Goal: Navigation & Orientation: Find specific page/section

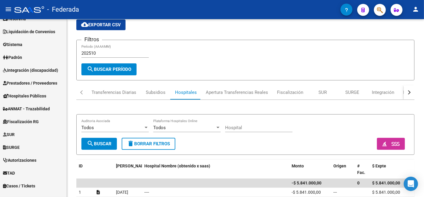
scroll to position [208, 0]
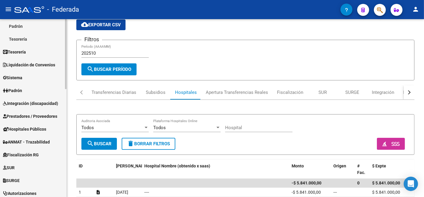
click at [40, 68] on link "Liquidación de Convenios" at bounding box center [33, 64] width 67 height 13
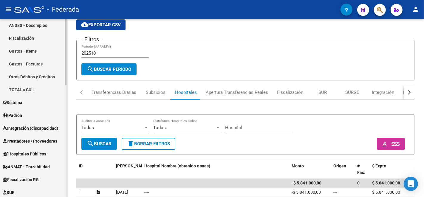
scroll to position [175, 0]
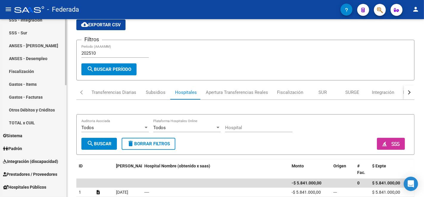
click at [34, 98] on link "Gastos - Facturas" at bounding box center [33, 96] width 67 height 13
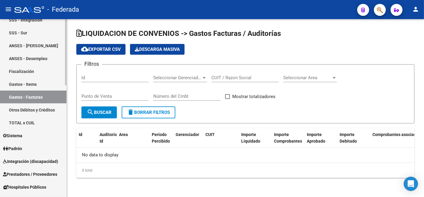
checkbox input "true"
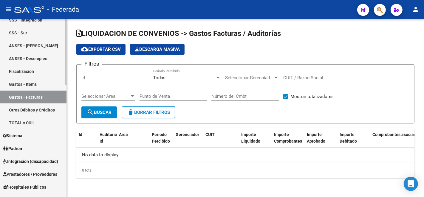
click at [36, 85] on link "Gastos - Items" at bounding box center [33, 84] width 67 height 13
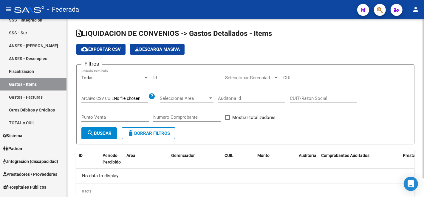
scroll to position [20, 0]
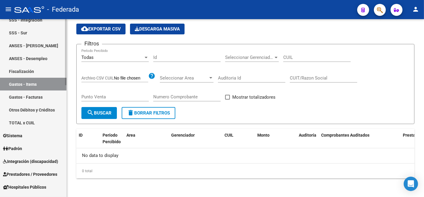
click at [45, 113] on link "Otros Débitos y Créditos" at bounding box center [33, 109] width 67 height 13
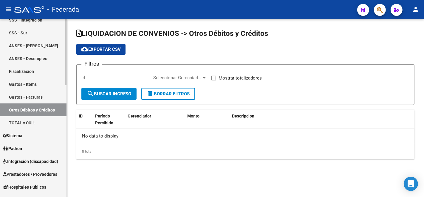
checkbox input "true"
click at [20, 123] on link "TOTAL x CUIL" at bounding box center [33, 122] width 67 height 13
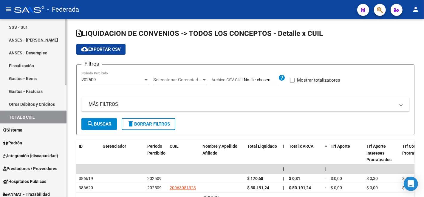
scroll to position [299, 0]
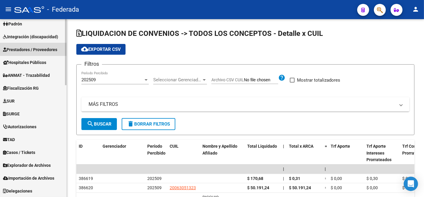
click at [40, 46] on span "Prestadores / Proveedores" at bounding box center [30, 49] width 54 height 7
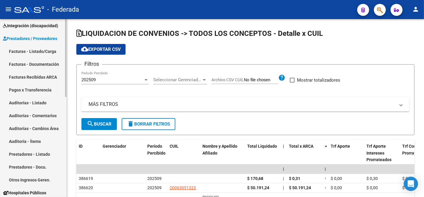
scroll to position [81, 0]
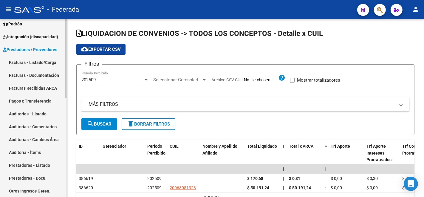
click at [32, 72] on link "Facturas - Documentación" at bounding box center [33, 75] width 67 height 13
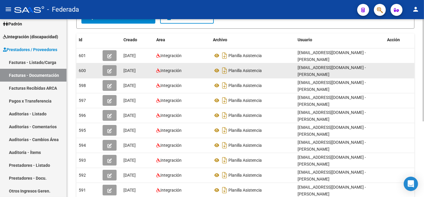
scroll to position [131, 0]
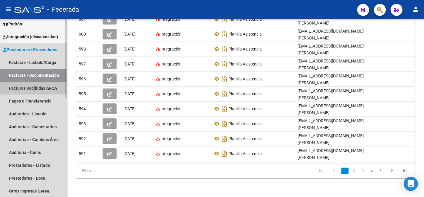
click at [35, 89] on link "Facturas Recibidas ARCA" at bounding box center [33, 87] width 67 height 13
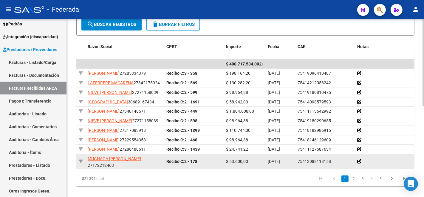
scroll to position [185, 0]
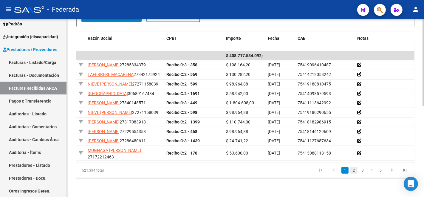
click at [351, 171] on link "2" at bounding box center [354, 170] width 7 height 7
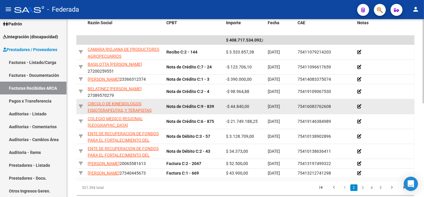
scroll to position [196, 0]
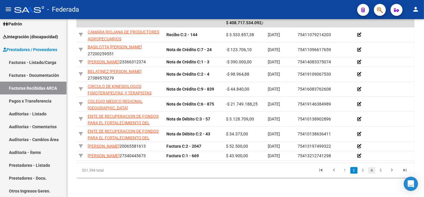
click at [369, 172] on link "4" at bounding box center [371, 170] width 7 height 7
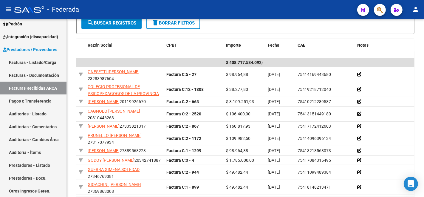
scroll to position [185, 0]
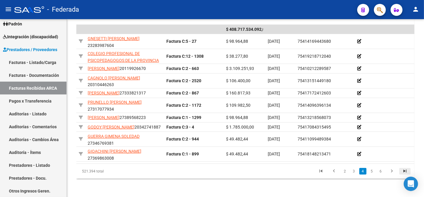
click at [401, 170] on icon "go to last page" at bounding box center [405, 171] width 8 height 7
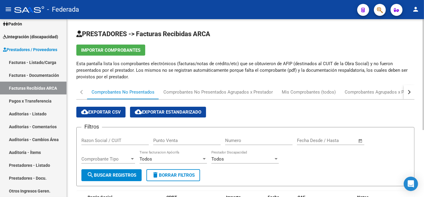
scroll to position [0, 0]
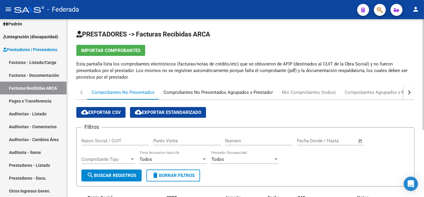
click at [200, 91] on div "Comprobantes No Presentados Agrupados x Prestador" at bounding box center [217, 92] width 109 height 7
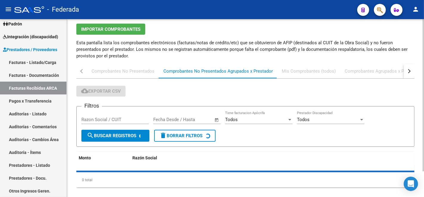
scroll to position [30, 0]
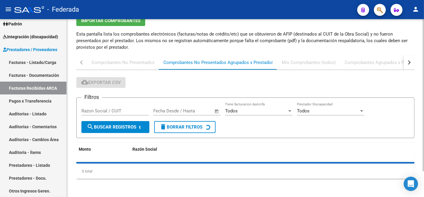
click at [218, 109] on span "Open calendar" at bounding box center [217, 111] width 14 height 14
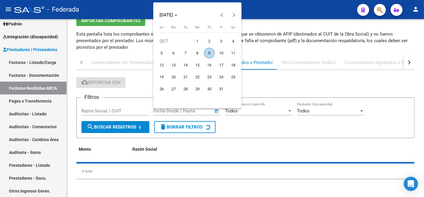
click at [197, 42] on span "1" at bounding box center [197, 41] width 11 height 11
type input "[DATE]"
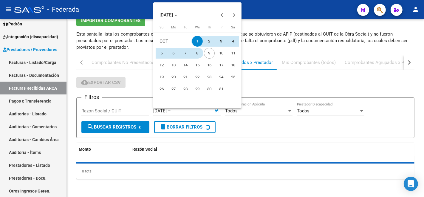
click at [193, 54] on span "8" at bounding box center [197, 53] width 11 height 11
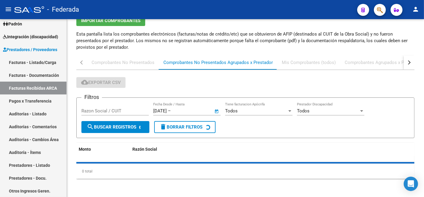
type input "[DATE]"
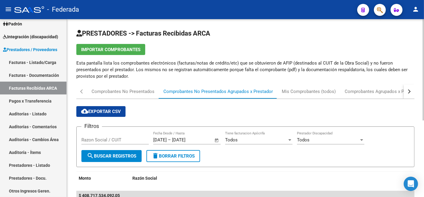
scroll to position [0, 0]
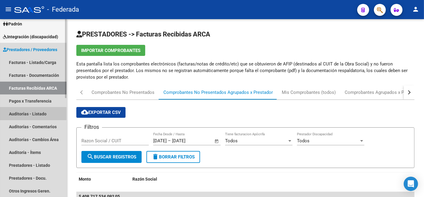
click at [18, 112] on link "Auditorías - Listado" at bounding box center [33, 113] width 67 height 13
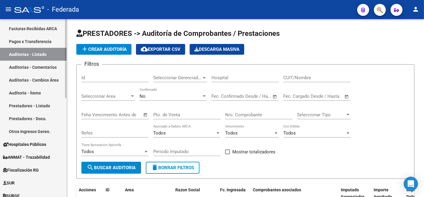
scroll to position [147, 0]
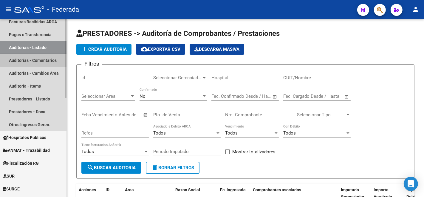
click at [33, 57] on link "Auditorías - Comentarios" at bounding box center [33, 60] width 67 height 13
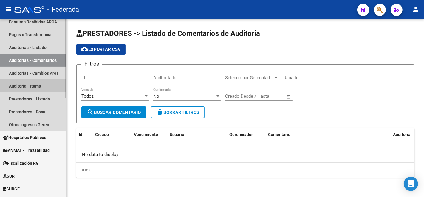
click at [29, 89] on link "Auditoría - Ítems" at bounding box center [33, 85] width 67 height 13
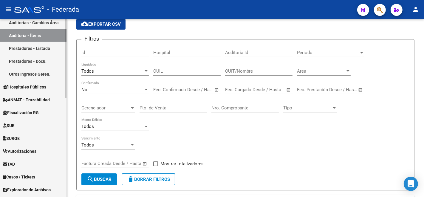
scroll to position [214, 0]
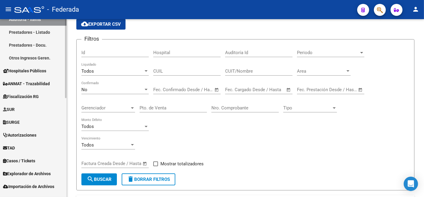
click at [49, 70] on link "Hospitales Públicos" at bounding box center [33, 70] width 67 height 13
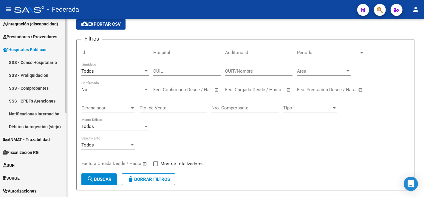
scroll to position [92, 0]
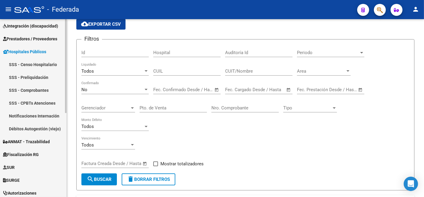
click at [44, 67] on link "SSS - Censo Hospitalario" at bounding box center [33, 64] width 67 height 13
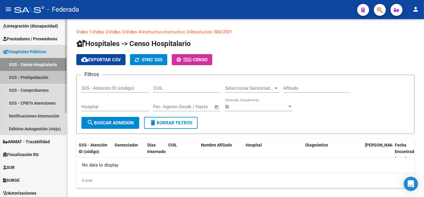
click at [38, 79] on link "SSS - Preliquidación" at bounding box center [33, 77] width 67 height 13
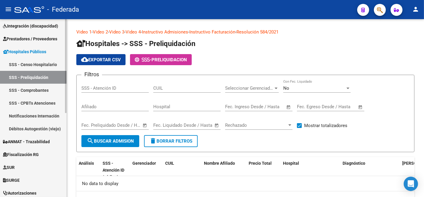
click at [37, 88] on link "SSS - Comprobantes" at bounding box center [33, 90] width 67 height 13
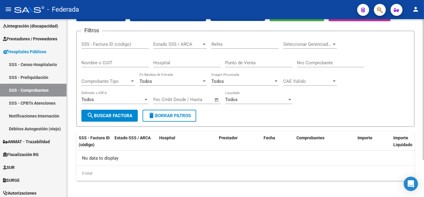
scroll to position [46, 0]
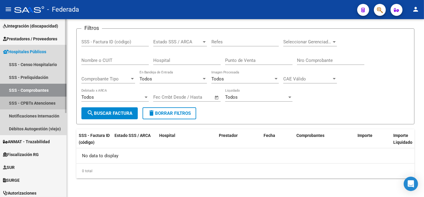
click at [54, 100] on link "SSS - CPBTs Atenciones" at bounding box center [33, 102] width 67 height 13
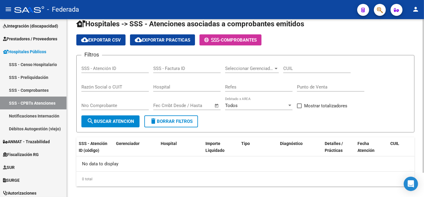
scroll to position [28, 0]
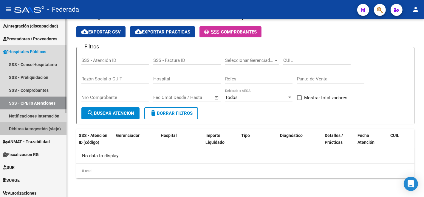
click at [40, 130] on link "Débitos Autogestión (viejo)" at bounding box center [33, 128] width 67 height 13
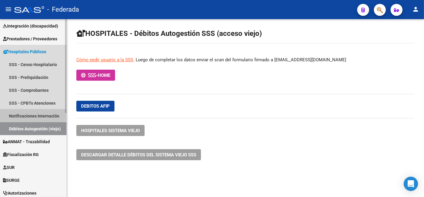
click at [35, 119] on link "Notificaciones Internación" at bounding box center [33, 115] width 67 height 13
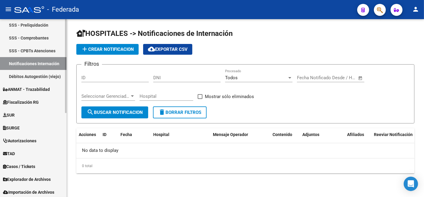
scroll to position [158, 0]
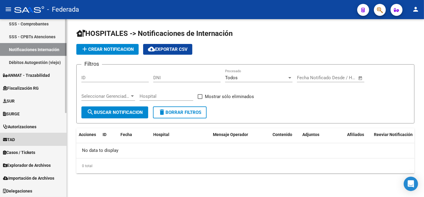
click at [15, 142] on link "TAD" at bounding box center [33, 139] width 67 height 13
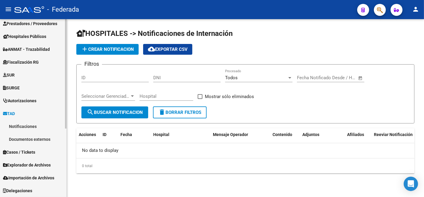
scroll to position [107, 0]
